Goal: Register for event/course

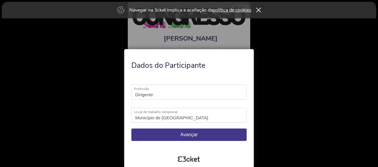
click at [292, 46] on div at bounding box center [189, 83] width 378 height 167
click at [261, 10] on icon at bounding box center [258, 10] width 5 height 5
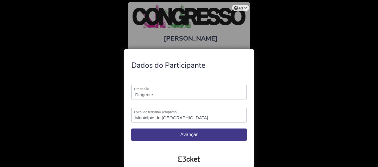
click at [215, 135] on button "Avançar" at bounding box center [188, 135] width 115 height 12
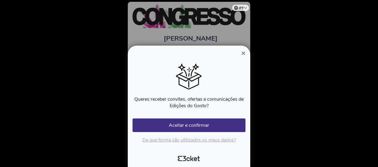
scroll to position [0, 53]
click at [209, 129] on button "Aceitar e confirmar" at bounding box center [188, 126] width 113 height 14
click at [214, 124] on button "Aceitar e confirmar" at bounding box center [188, 126] width 113 height 14
